Goal: Information Seeking & Learning: Learn about a topic

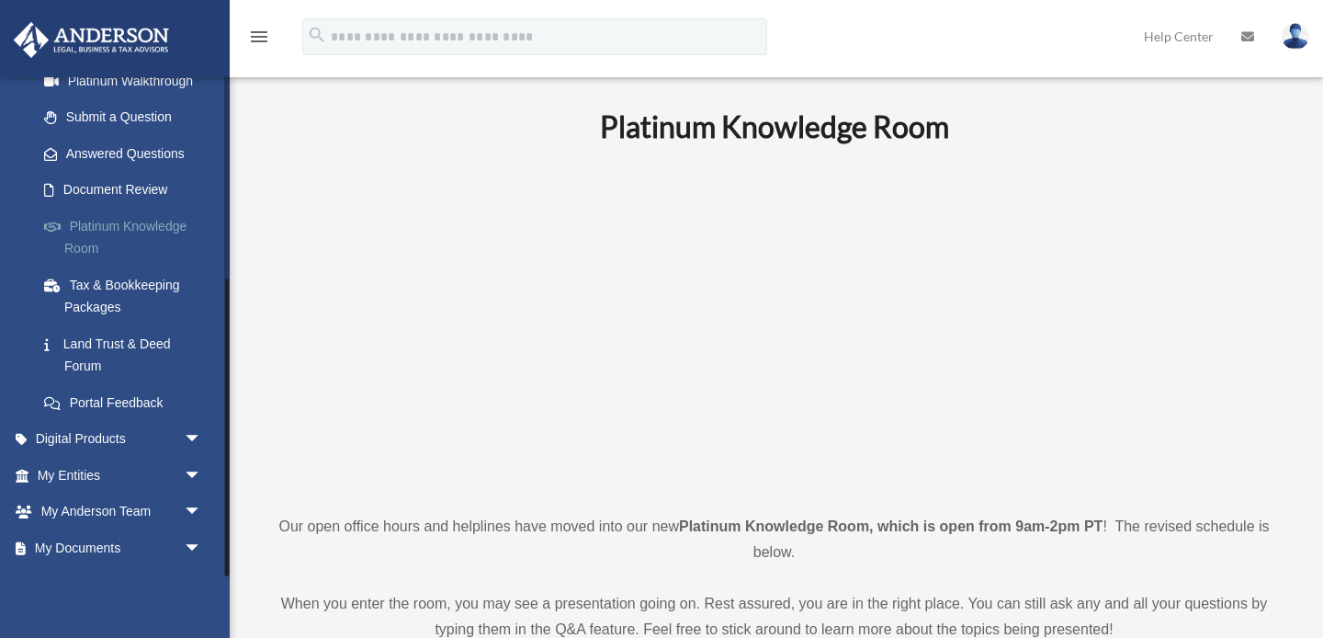
scroll to position [340, 0]
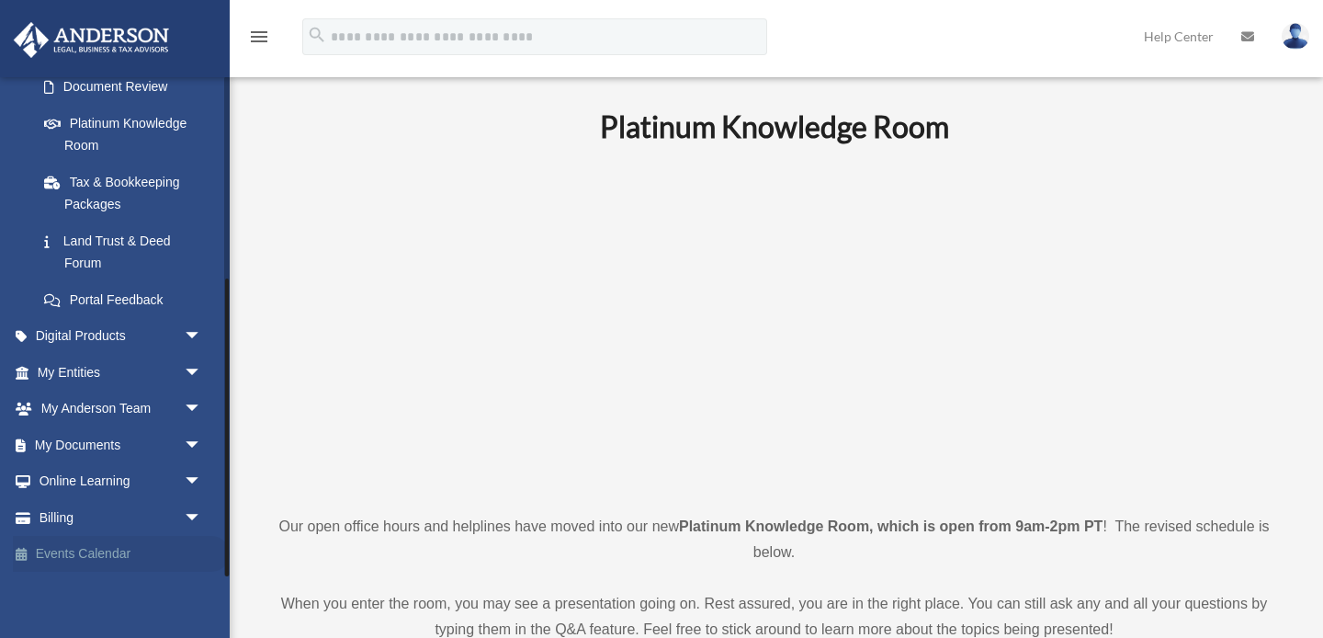
click at [82, 546] on link "Events Calendar" at bounding box center [121, 554] width 217 height 37
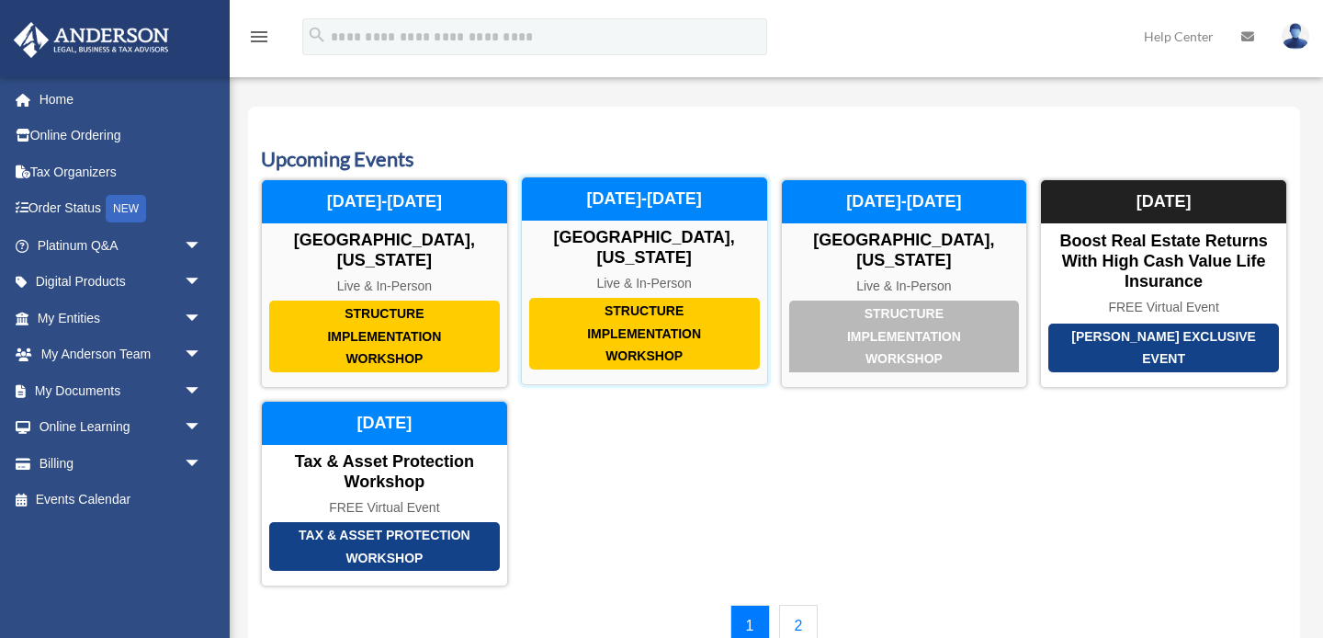
click at [599, 327] on div "Structure Implementation Workshop" at bounding box center [644, 334] width 231 height 72
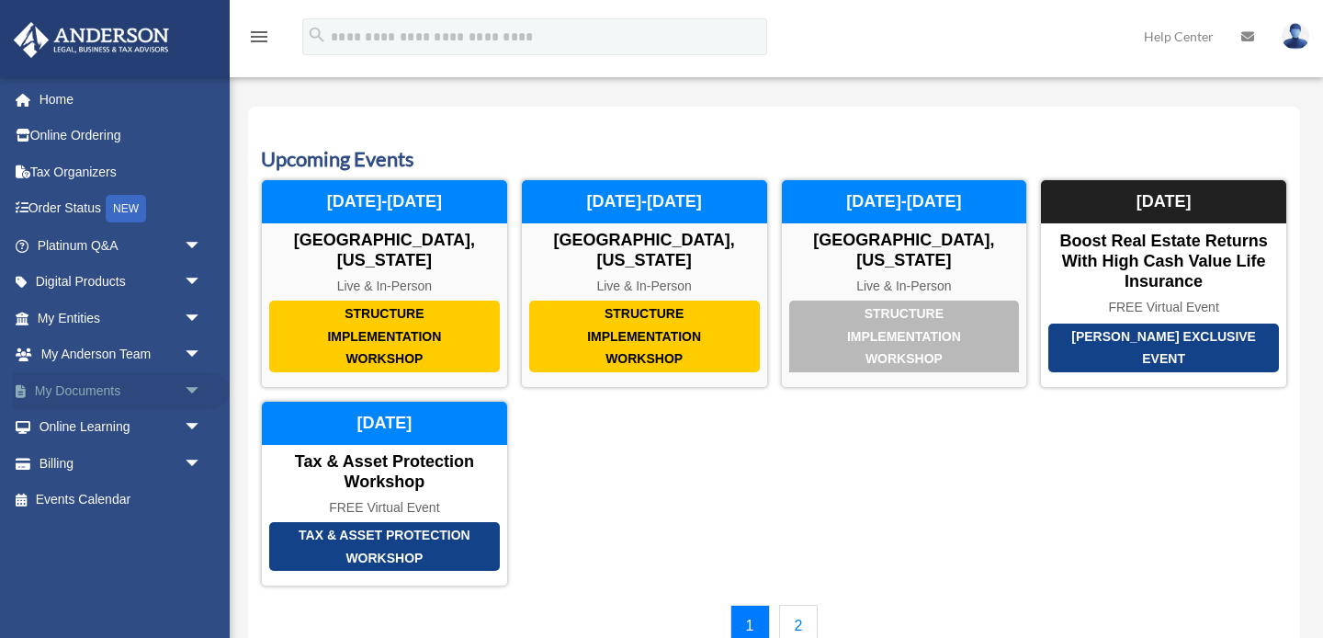
click at [98, 392] on link "My Documents arrow_drop_down" at bounding box center [121, 390] width 217 height 37
click at [96, 390] on link "My Documents arrow_drop_down" at bounding box center [121, 390] width 217 height 37
click at [186, 393] on span "arrow_drop_down" at bounding box center [202, 391] width 37 height 38
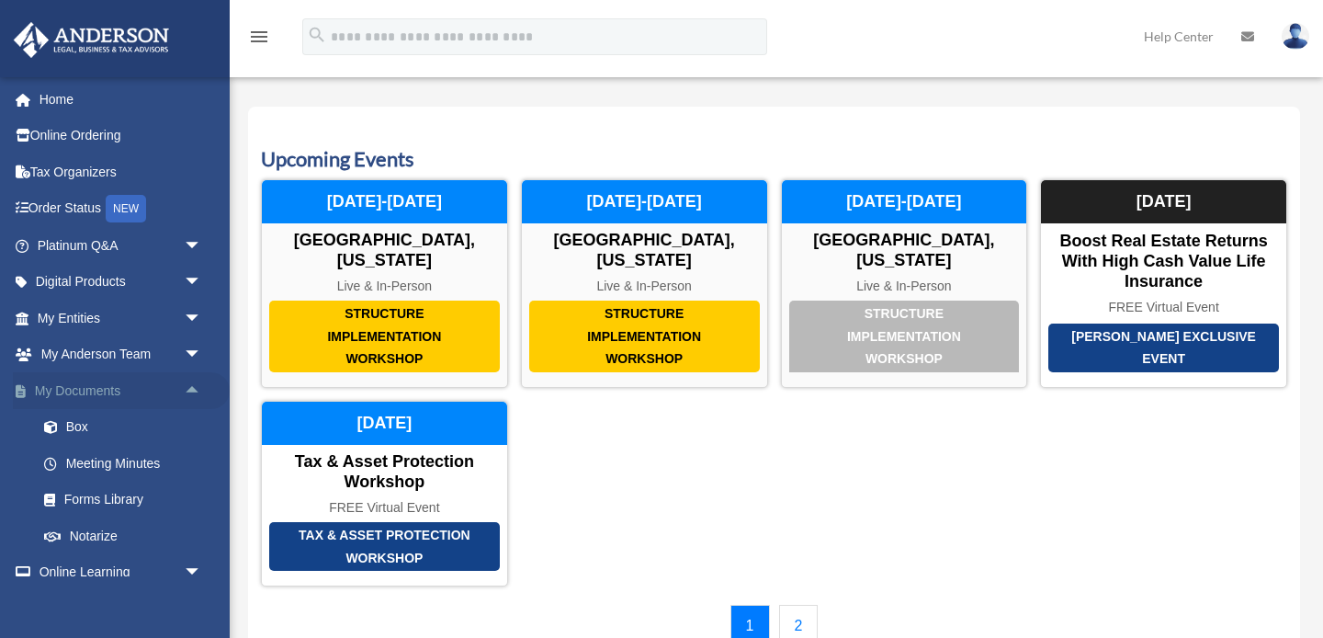
click at [186, 393] on span "arrow_drop_up" at bounding box center [202, 391] width 37 height 38
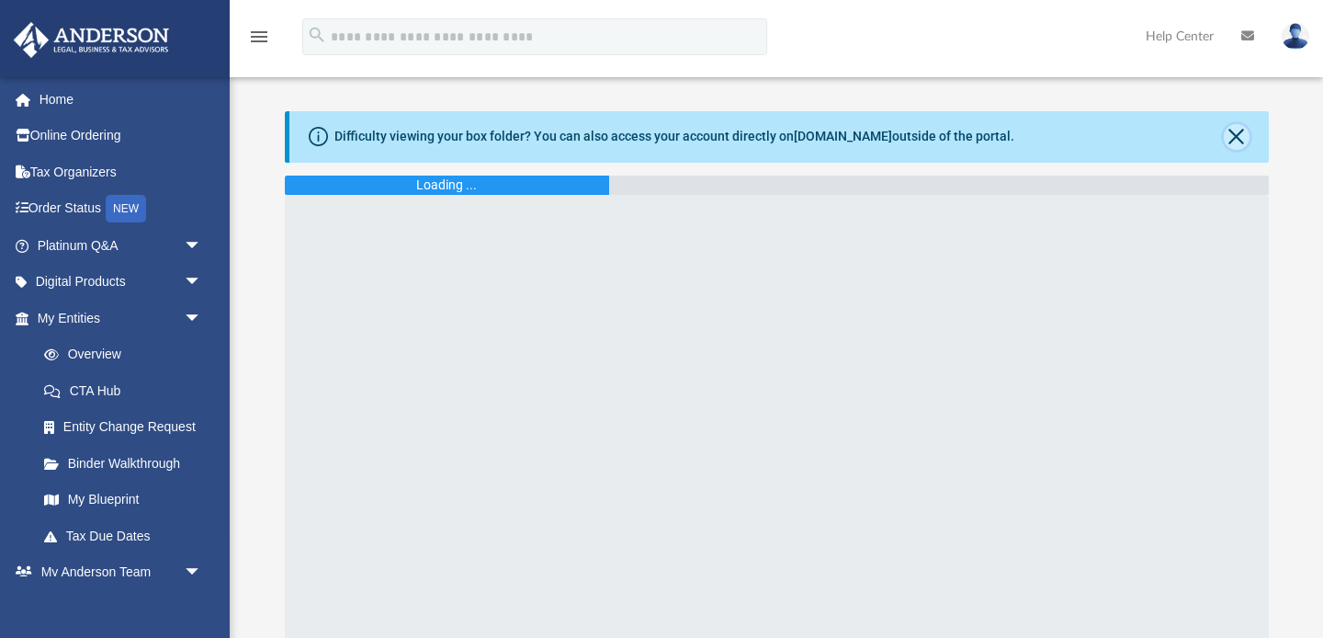
click at [1238, 134] on button "Close" at bounding box center [1237, 137] width 26 height 26
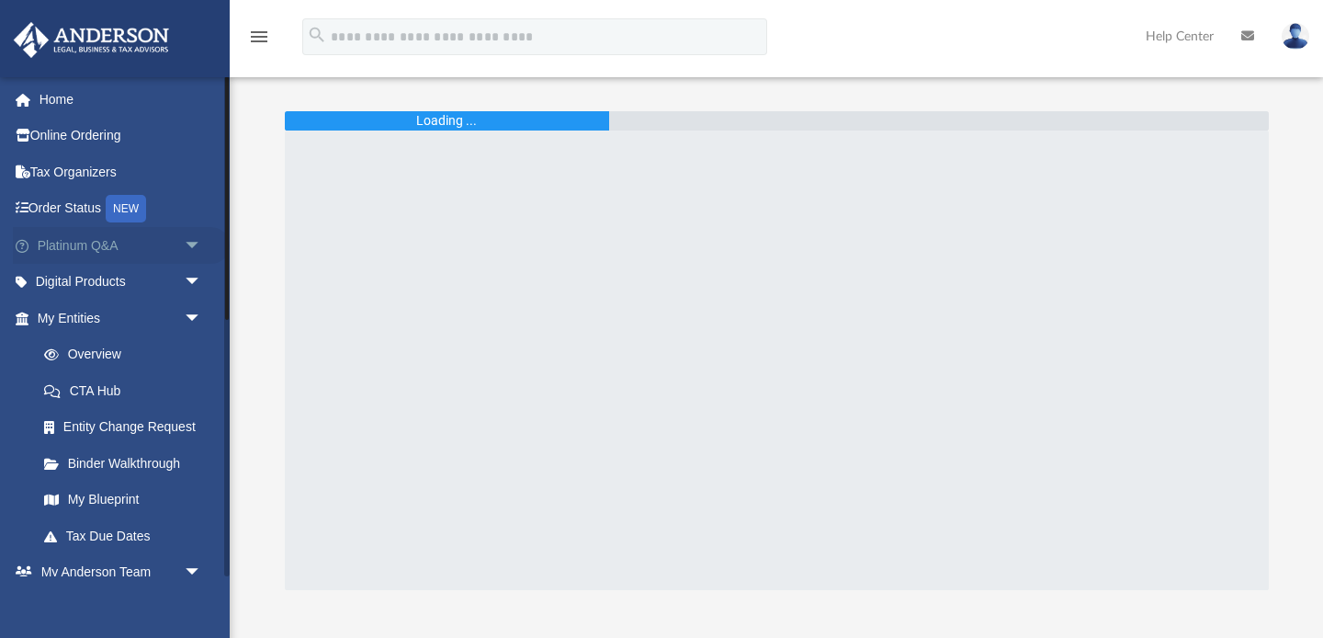
click at [101, 246] on link "Platinum Q&A arrow_drop_down" at bounding box center [121, 245] width 217 height 37
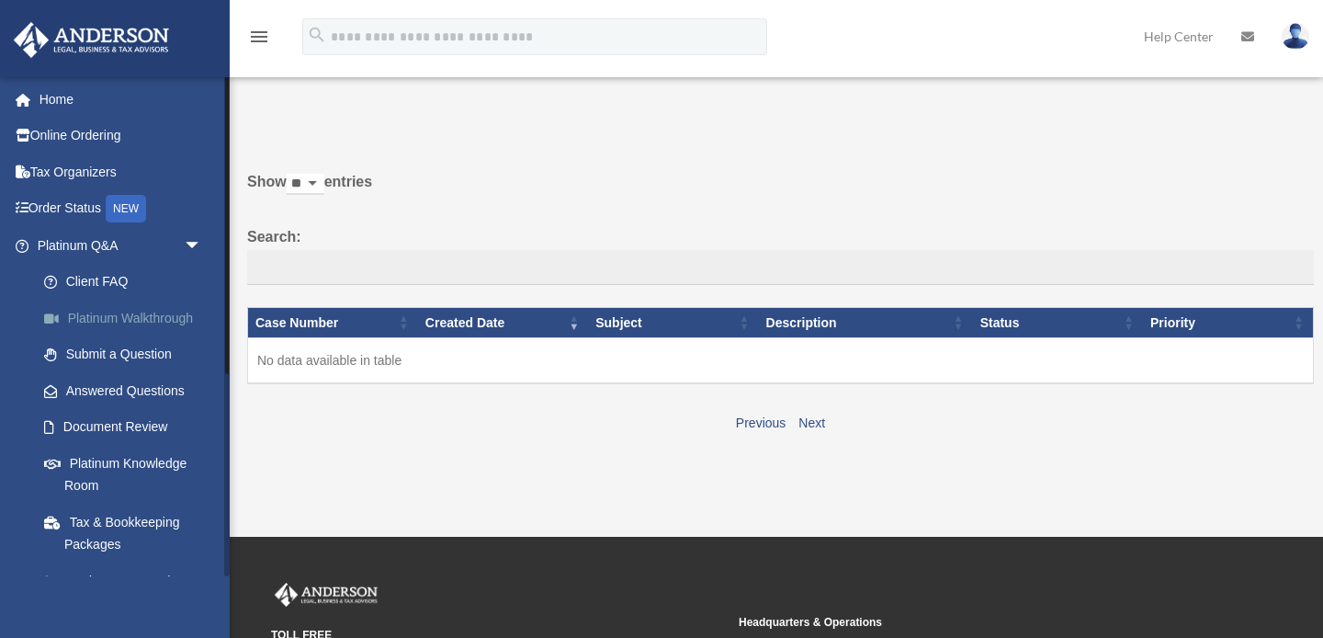
click at [144, 319] on link "Platinum Walkthrough" at bounding box center [128, 317] width 204 height 37
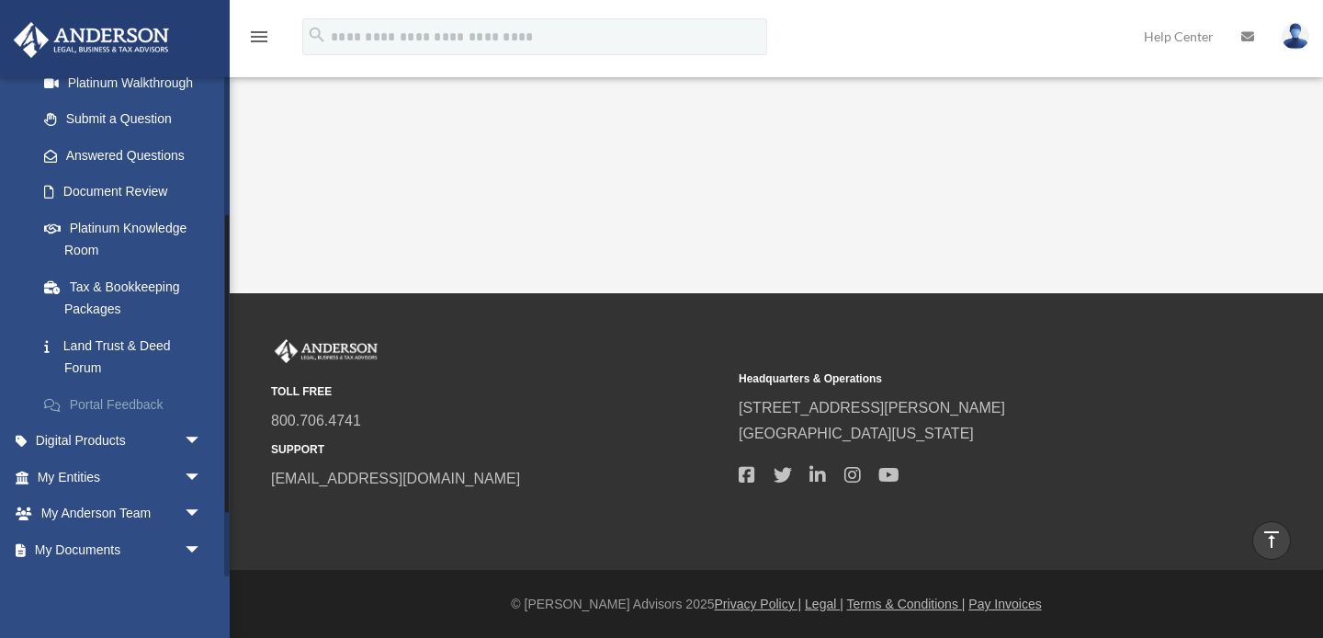
scroll to position [124, 0]
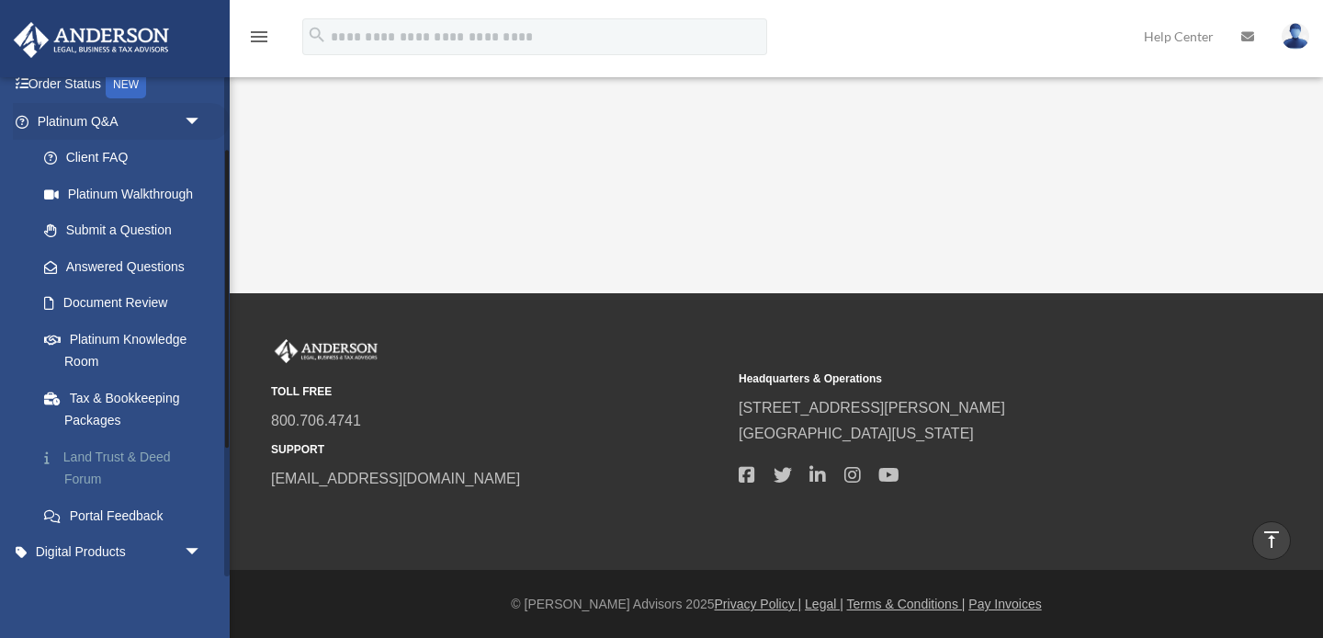
click at [140, 448] on link "Land Trust & Deed Forum" at bounding box center [128, 467] width 204 height 59
